Goal: Transaction & Acquisition: Purchase product/service

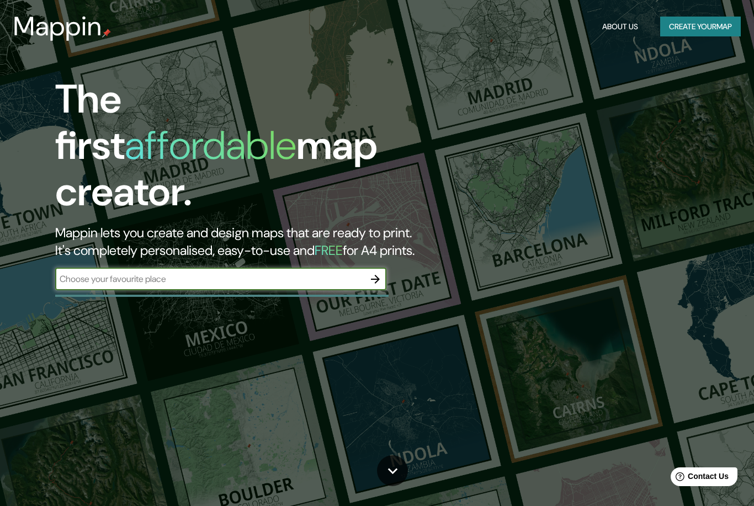
click at [339, 273] on input "text" at bounding box center [209, 279] width 309 height 13
type input "Atemajac del valle"
click at [379, 273] on icon "button" at bounding box center [375, 279] width 13 height 13
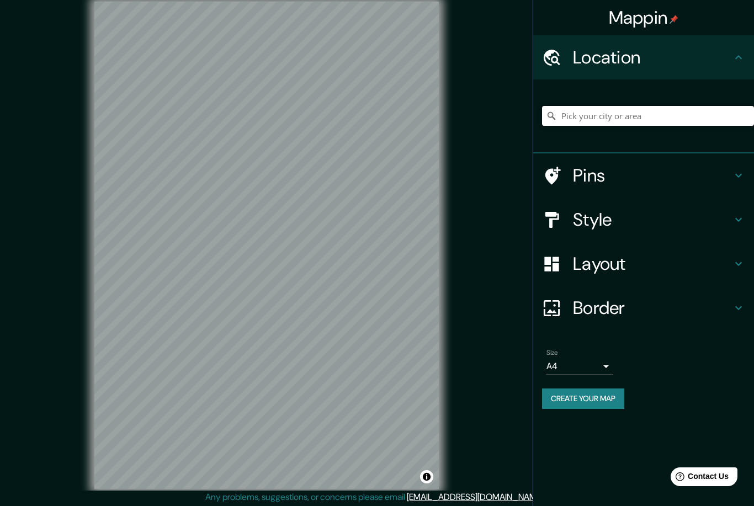
click at [623, 116] on input "Pick your city or area" at bounding box center [648, 116] width 212 height 20
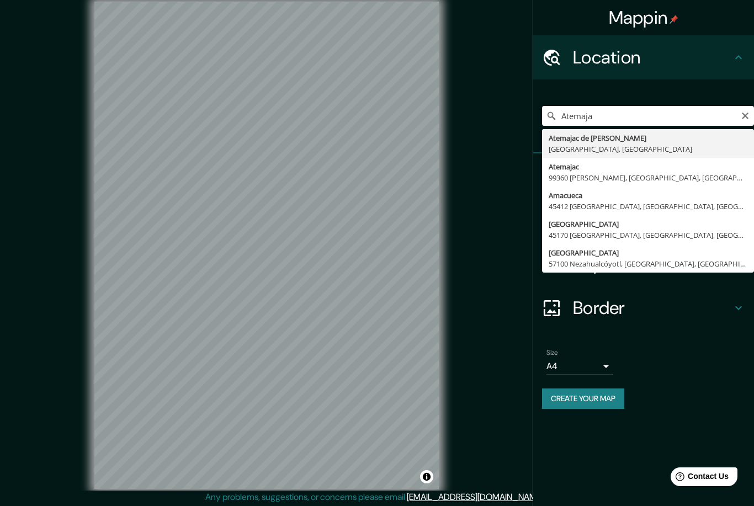
type input "[GEOGRAPHIC_DATA], [GEOGRAPHIC_DATA], [GEOGRAPHIC_DATA], [GEOGRAPHIC_DATA]"
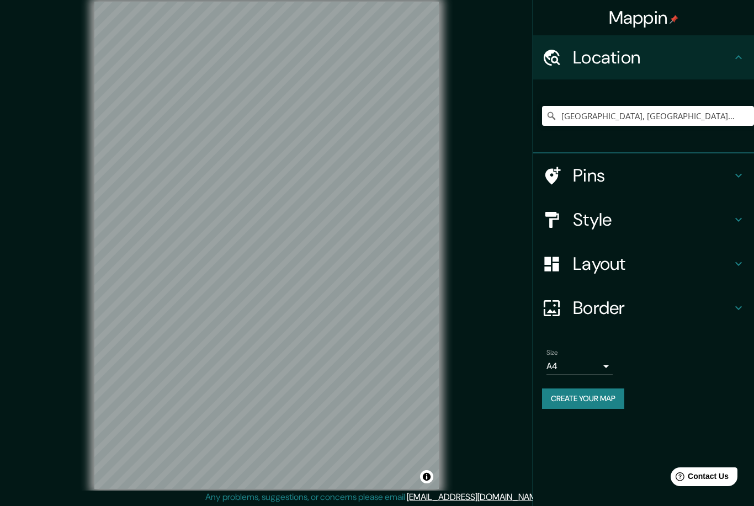
click at [734, 223] on icon at bounding box center [738, 219] width 13 height 13
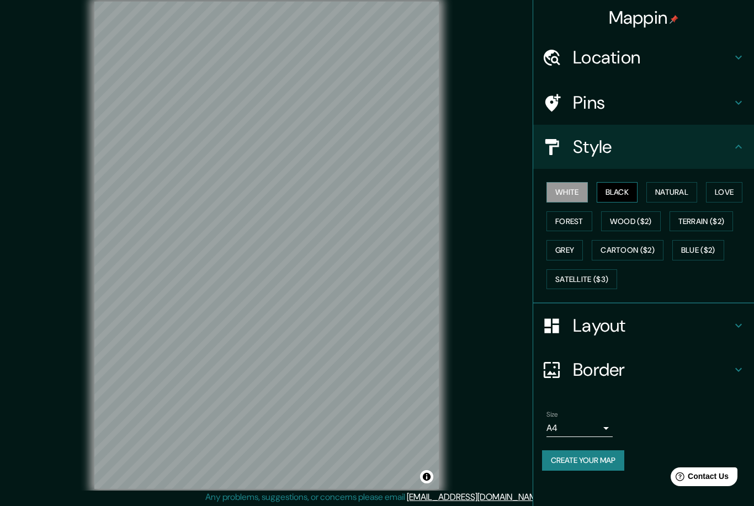
click at [614, 196] on button "Black" at bounding box center [617, 192] width 41 height 20
click at [680, 192] on button "Natural" at bounding box center [671, 192] width 51 height 20
click at [725, 192] on button "Love" at bounding box center [724, 192] width 36 height 20
click at [579, 222] on button "Forest" at bounding box center [570, 221] width 46 height 20
click at [561, 256] on button "Grey" at bounding box center [565, 250] width 36 height 20
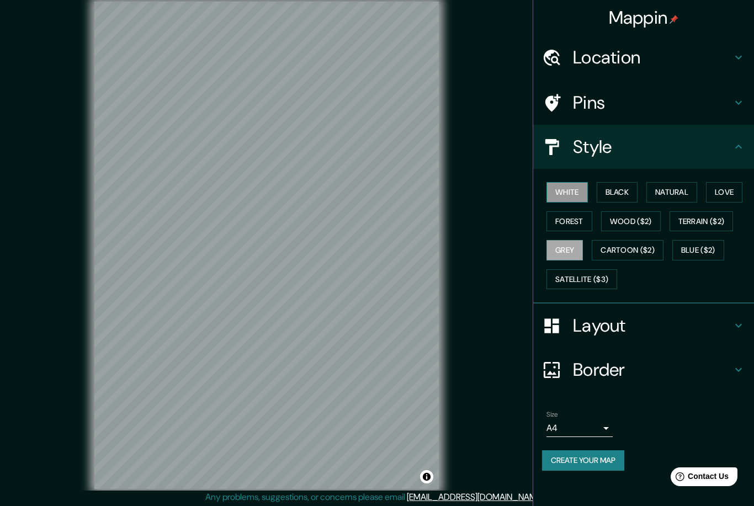
click at [549, 189] on button "White" at bounding box center [567, 192] width 41 height 20
click at [625, 199] on button "Black" at bounding box center [617, 192] width 41 height 20
click at [666, 199] on button "Natural" at bounding box center [671, 192] width 51 height 20
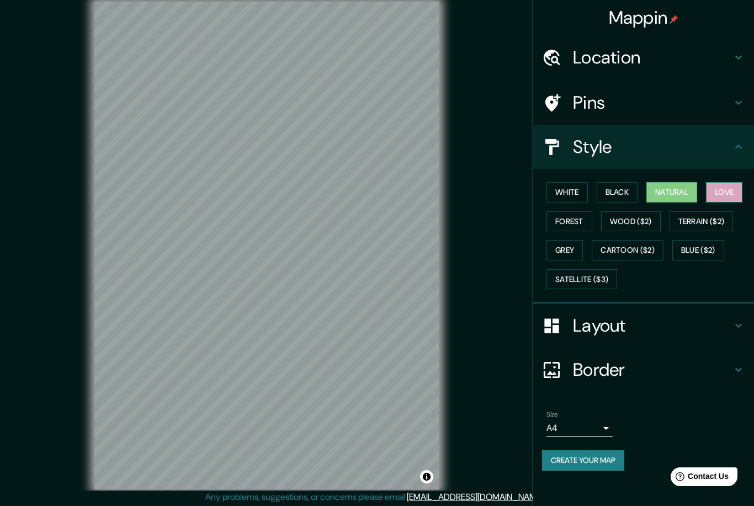
click at [726, 196] on button "Love" at bounding box center [724, 192] width 36 height 20
click at [588, 218] on button "Forest" at bounding box center [570, 221] width 46 height 20
click at [740, 364] on icon at bounding box center [738, 369] width 13 height 13
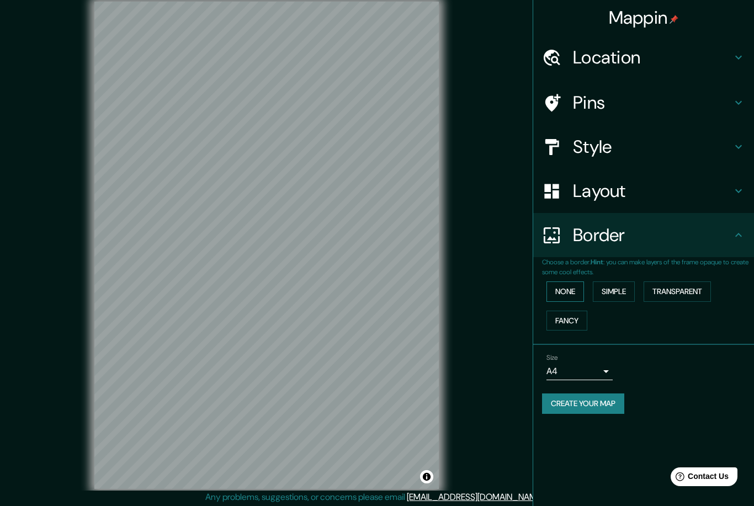
click at [572, 292] on button "None" at bounding box center [566, 292] width 38 height 20
click at [620, 285] on button "Simple" at bounding box center [614, 292] width 42 height 20
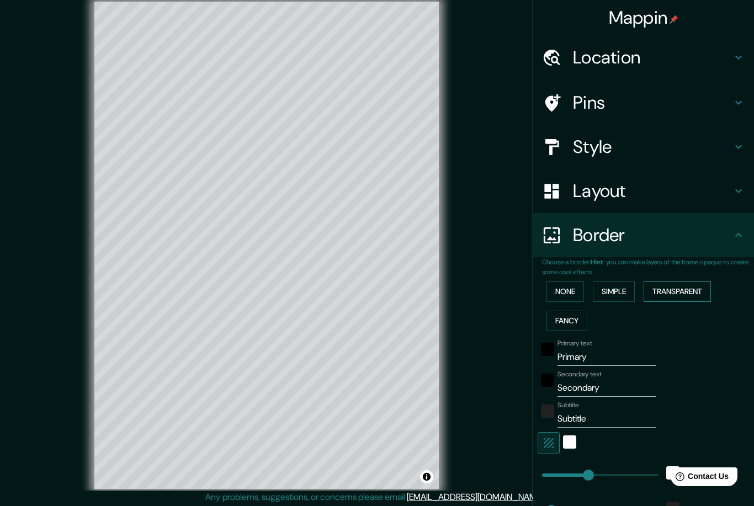
click at [690, 294] on button "Transparent" at bounding box center [677, 292] width 67 height 20
click at [570, 324] on button "Fancy" at bounding box center [567, 321] width 41 height 20
click at [674, 296] on button "Transparent" at bounding box center [677, 292] width 67 height 20
click at [574, 296] on button "None" at bounding box center [566, 292] width 38 height 20
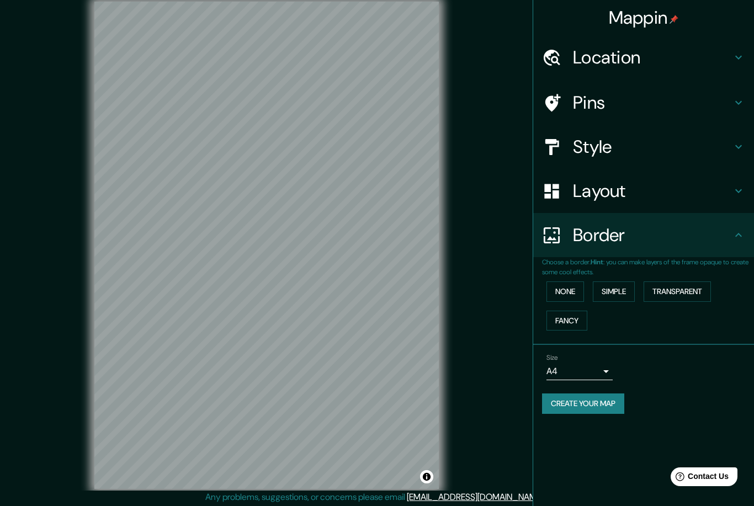
click at [712, 193] on h4 "Layout" at bounding box center [652, 191] width 159 height 22
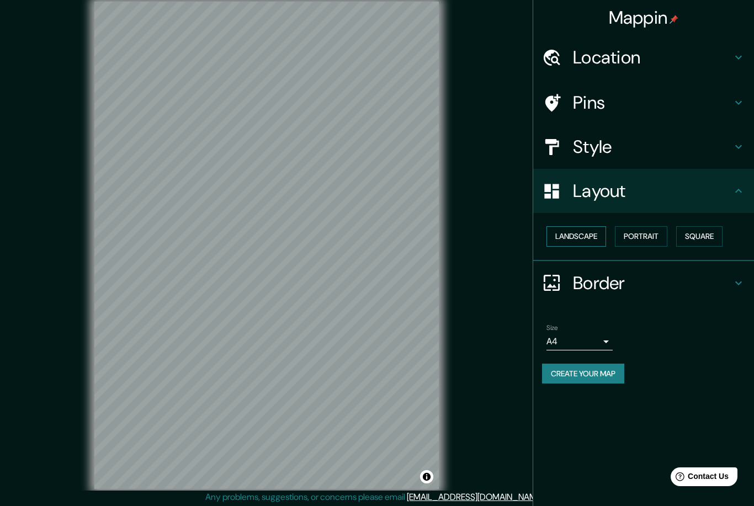
click at [592, 233] on button "Landscape" at bounding box center [577, 236] width 60 height 20
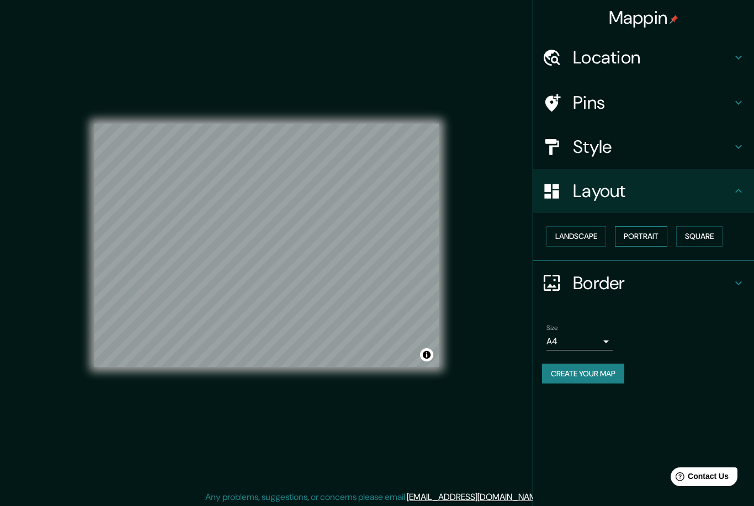
click at [659, 240] on button "Portrait" at bounding box center [641, 236] width 52 height 20
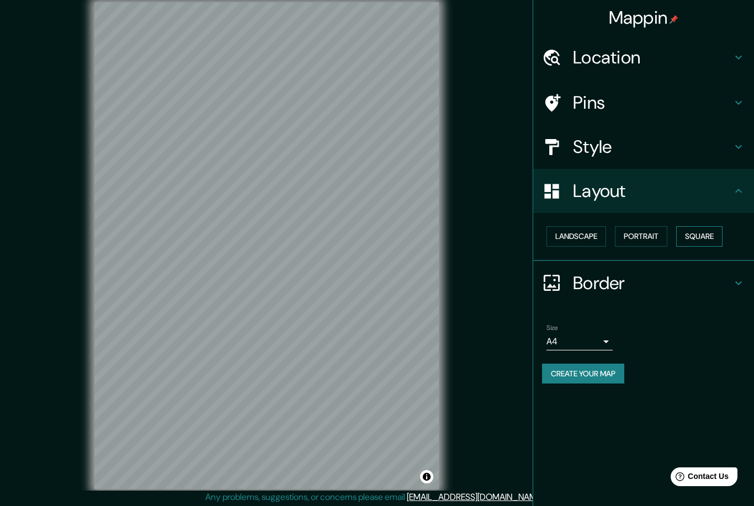
click at [707, 236] on button "Square" at bounding box center [699, 236] width 46 height 20
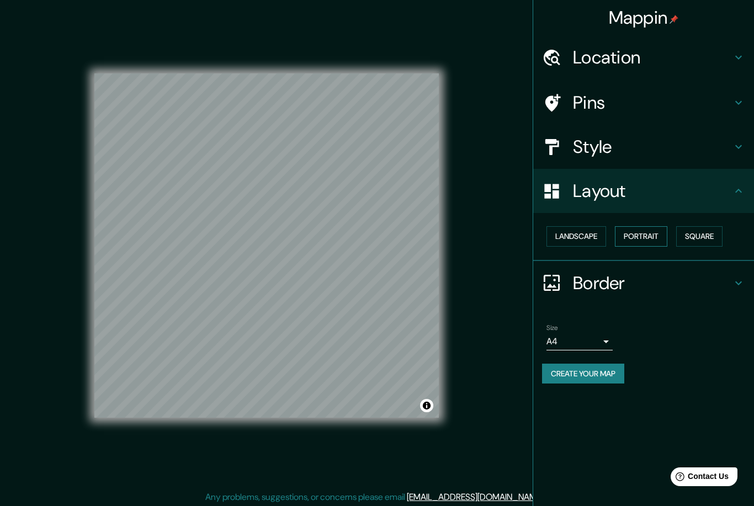
click at [639, 239] on button "Portrait" at bounding box center [641, 236] width 52 height 20
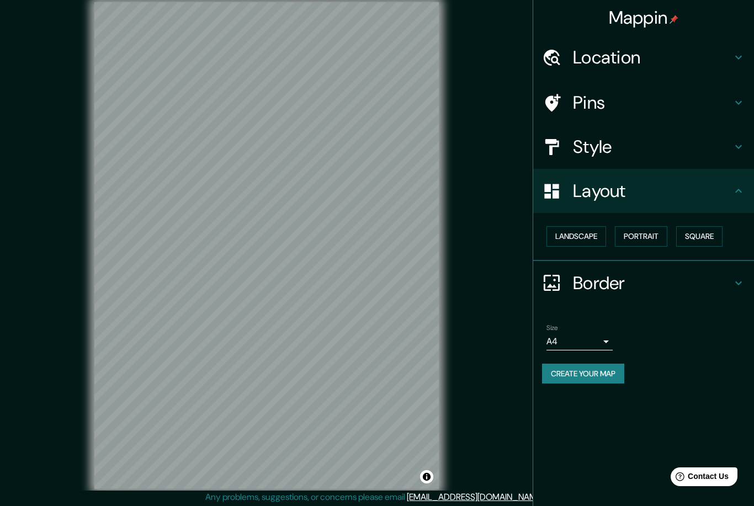
click at [739, 192] on icon at bounding box center [738, 190] width 13 height 13
click at [734, 114] on div "Pins" at bounding box center [643, 103] width 221 height 44
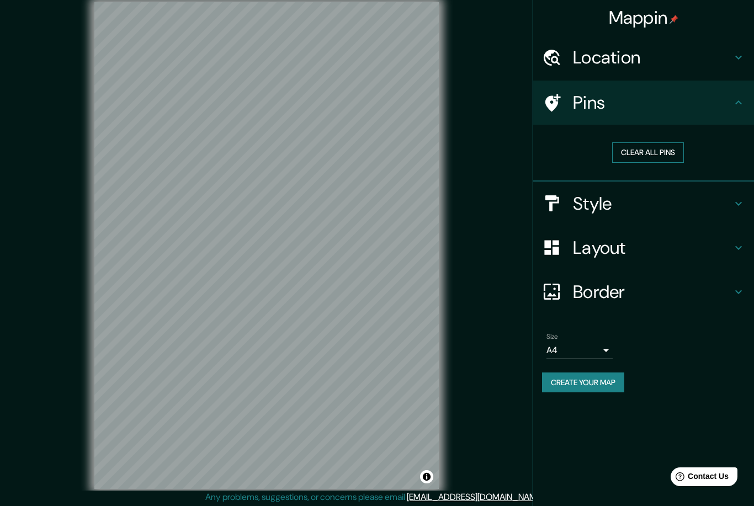
click at [670, 160] on button "Clear all pins" at bounding box center [648, 152] width 72 height 20
click at [673, 157] on button "Clear all pins" at bounding box center [648, 152] width 72 height 20
click at [672, 157] on button "Clear all pins" at bounding box center [648, 152] width 72 height 20
click at [722, 108] on h4 "Pins" at bounding box center [652, 103] width 159 height 22
click at [563, 110] on div at bounding box center [557, 102] width 31 height 19
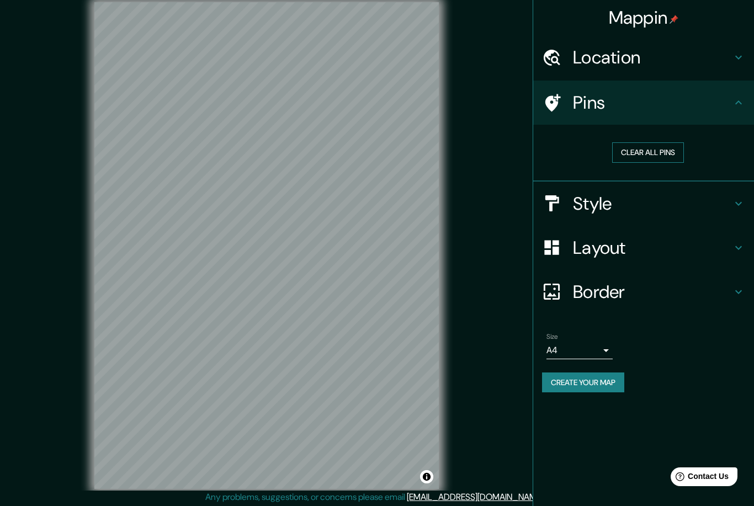
click at [666, 155] on button "Clear all pins" at bounding box center [648, 152] width 72 height 20
click at [671, 151] on button "Clear all pins" at bounding box center [648, 152] width 72 height 20
click at [263, 272] on div at bounding box center [267, 267] width 9 height 9
click at [660, 154] on button "Clear all pins" at bounding box center [648, 152] width 72 height 20
click at [609, 380] on button "Create your map" at bounding box center [583, 383] width 82 height 20
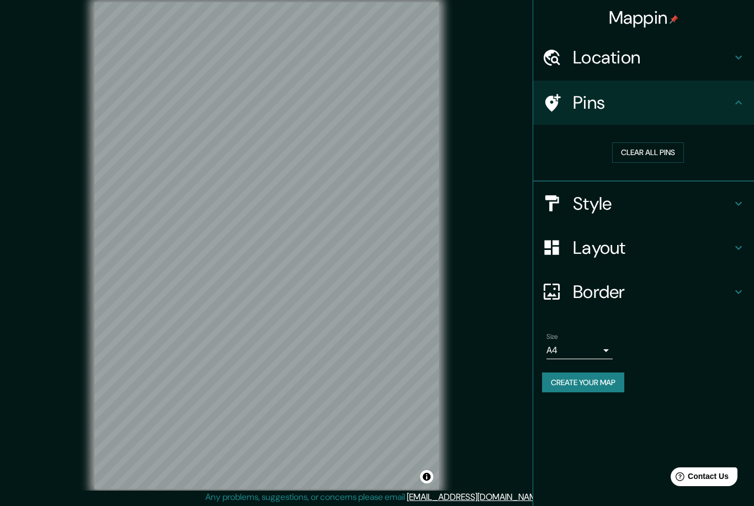
click at [603, 389] on button "Create your map" at bounding box center [583, 383] width 82 height 20
click at [425, 484] on button "Toggle attribution" at bounding box center [426, 476] width 13 height 13
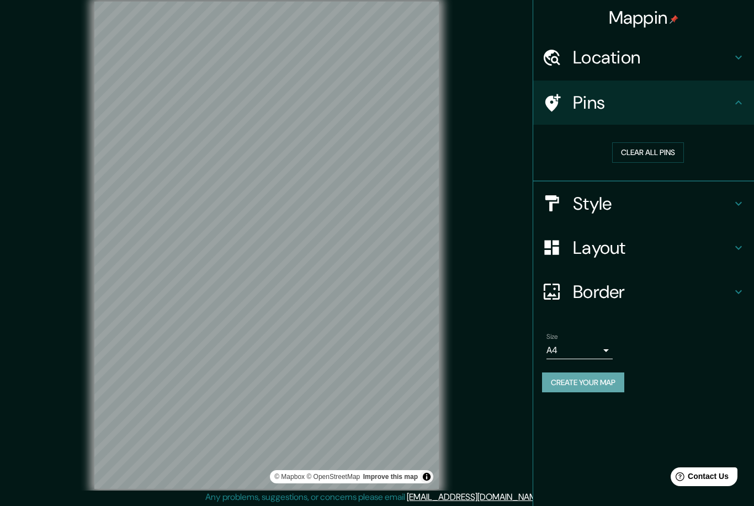
click at [608, 382] on button "Create your map" at bounding box center [583, 383] width 82 height 20
